Goal: Task Accomplishment & Management: Manage account settings

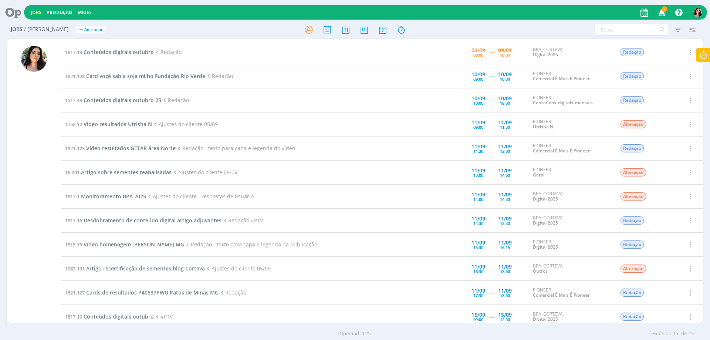
click at [704, 56] on icon at bounding box center [703, 55] width 13 height 14
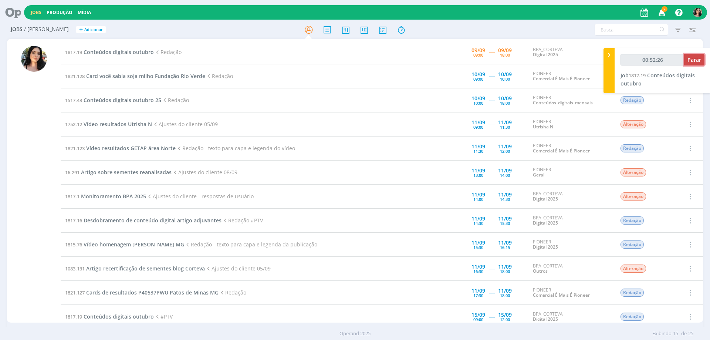
click at [693, 62] on span "Parar" at bounding box center [694, 59] width 14 height 7
type input "00:53:00"
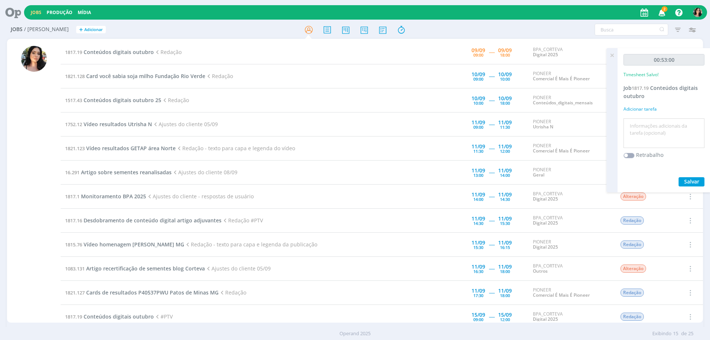
click at [643, 125] on textarea at bounding box center [663, 133] width 77 height 26
type textarea "Redação."
click at [687, 179] on span "Salvar" at bounding box center [691, 181] width 15 height 7
click at [122, 53] on span "Conteúdos digitais outubro" at bounding box center [119, 51] width 70 height 7
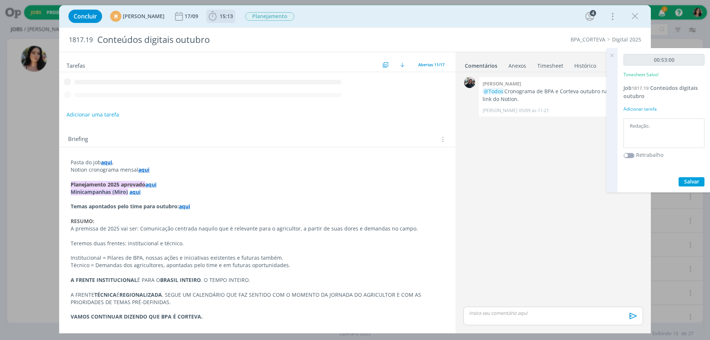
click at [233, 18] on span "15:13" at bounding box center [226, 16] width 13 height 7
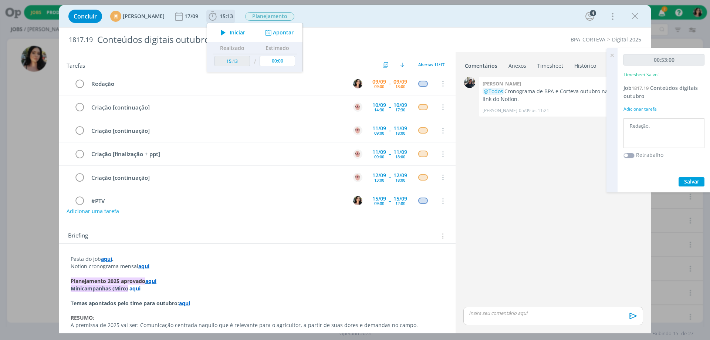
click at [245, 33] on span "Iniciar" at bounding box center [238, 32] width 16 height 5
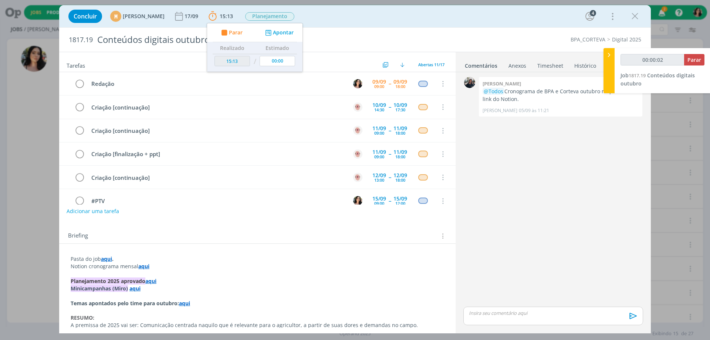
type input "00:00:03"
click at [609, 54] on icon at bounding box center [608, 55] width 7 height 8
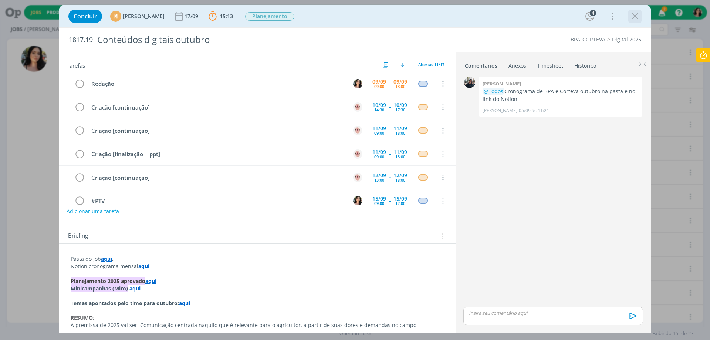
click at [632, 17] on icon "dialog" at bounding box center [634, 16] width 11 height 11
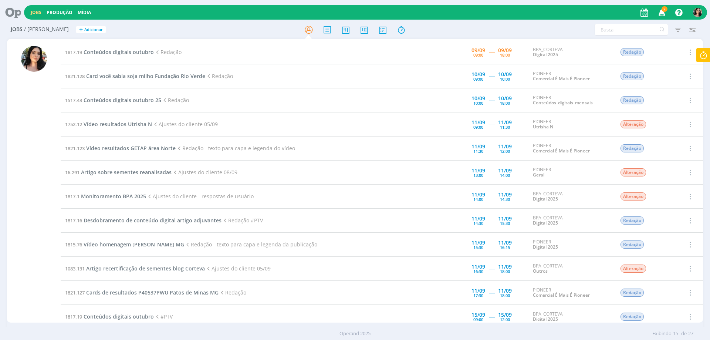
click at [13, 13] on icon at bounding box center [10, 12] width 15 height 14
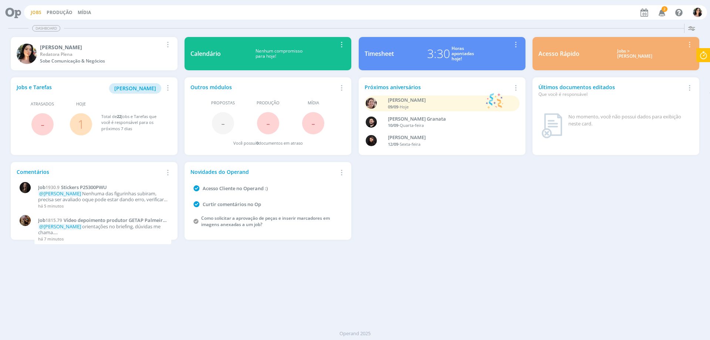
click at [35, 13] on link "Jobs" at bounding box center [36, 12] width 11 height 6
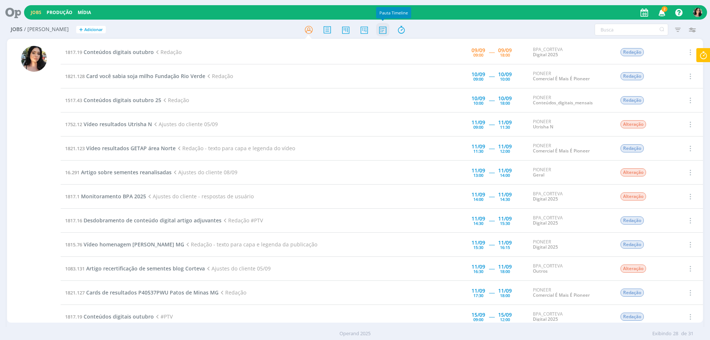
click at [379, 27] on icon at bounding box center [382, 30] width 13 height 14
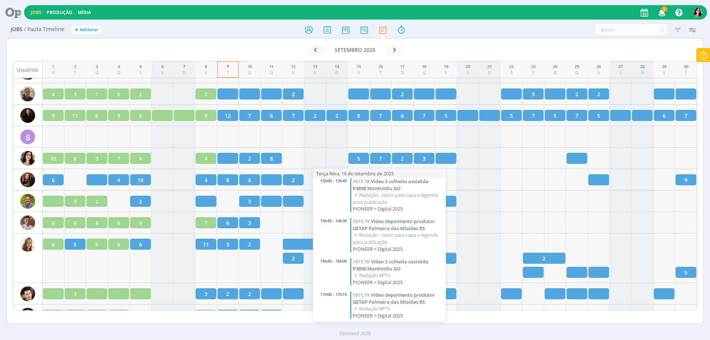
scroll to position [128, 0]
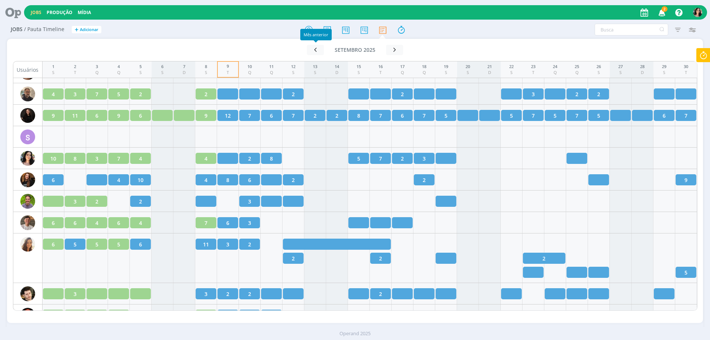
click at [307, 30] on div "Mês anterior" at bounding box center [315, 34] width 31 height 11
click at [313, 30] on div "Mês anterior" at bounding box center [315, 34] width 31 height 11
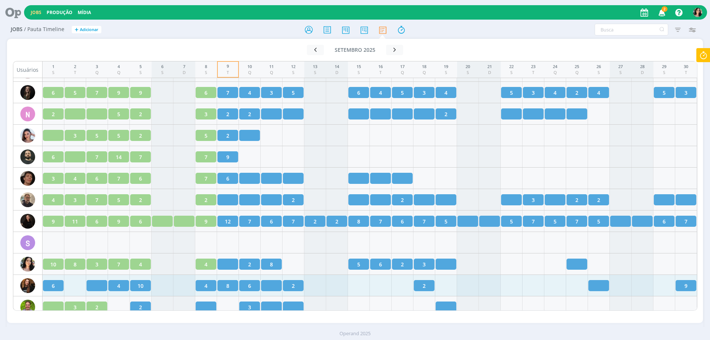
scroll to position [904, 0]
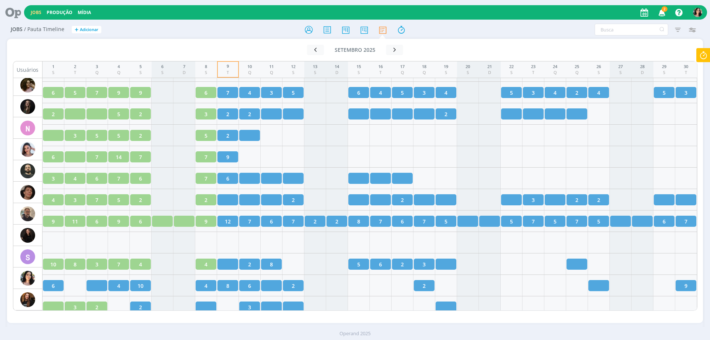
click at [706, 56] on icon at bounding box center [703, 55] width 13 height 14
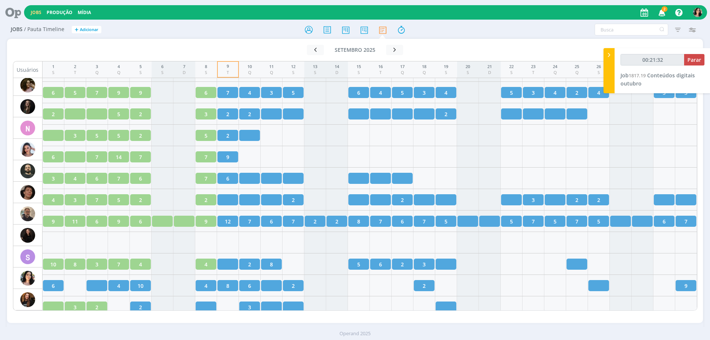
click at [641, 82] on div "00:21:32 Parar Job 1817.19 Conteúdos digitais outubro" at bounding box center [663, 70] width 96 height 45
click at [634, 82] on span "Conteúdos digitais outubro" at bounding box center [657, 79] width 74 height 15
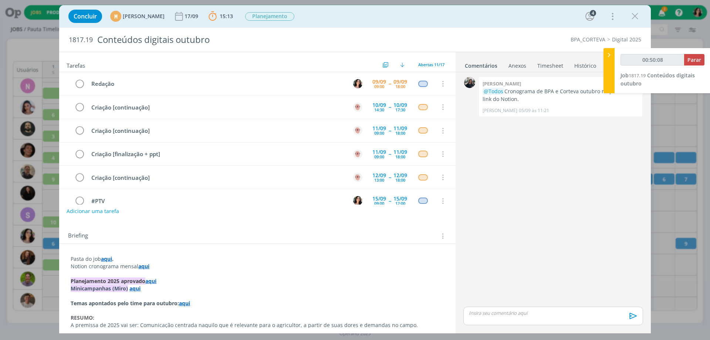
type input "00:51:08"
